Goal: Find specific page/section: Find specific page/section

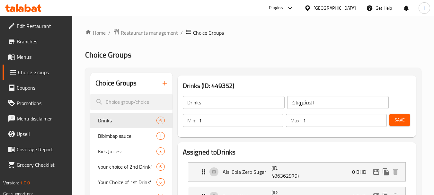
click at [311, 5] on icon at bounding box center [307, 8] width 7 height 7
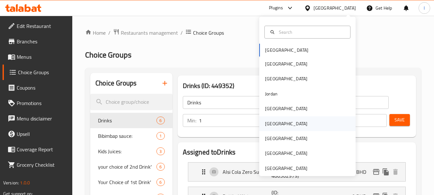
click at [274, 122] on div "[GEOGRAPHIC_DATA]" at bounding box center [286, 123] width 53 height 15
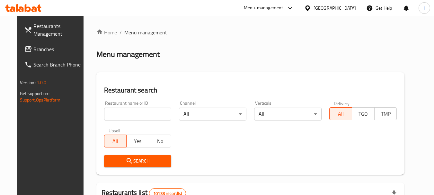
click at [33, 45] on span "Branches" at bounding box center [58, 49] width 51 height 8
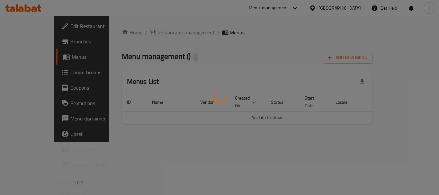
click at [29, 74] on div at bounding box center [219, 97] width 439 height 195
click at [39, 73] on div at bounding box center [219, 97] width 439 height 195
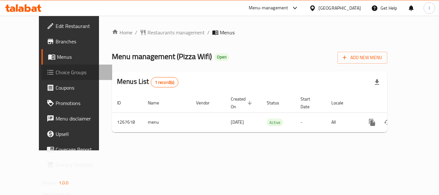
click at [56, 73] on span "Choice Groups" at bounding box center [81, 72] width 51 height 8
